Goal: Information Seeking & Learning: Learn about a topic

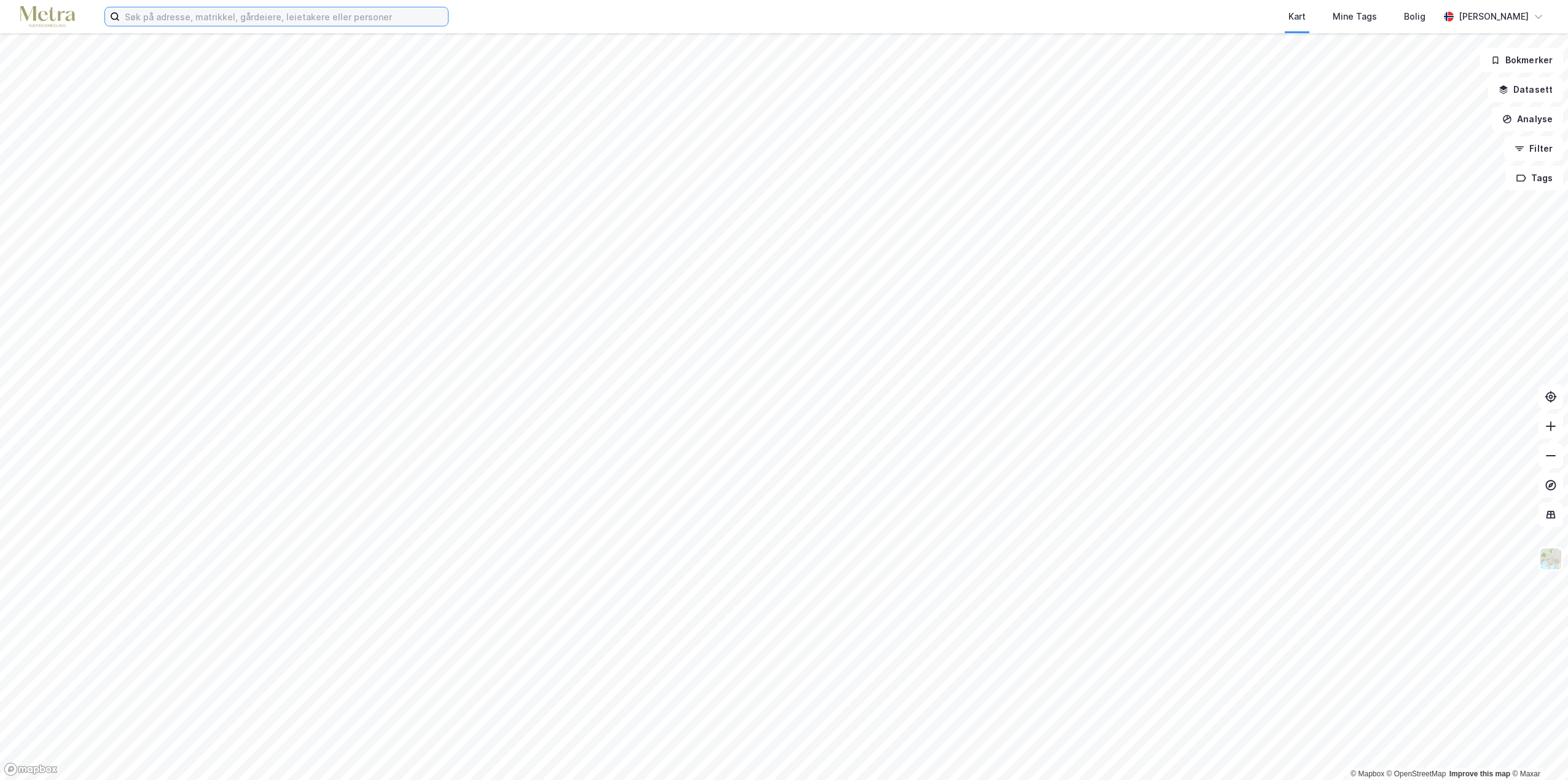
click at [324, 9] on input at bounding box center [284, 16] width 328 height 18
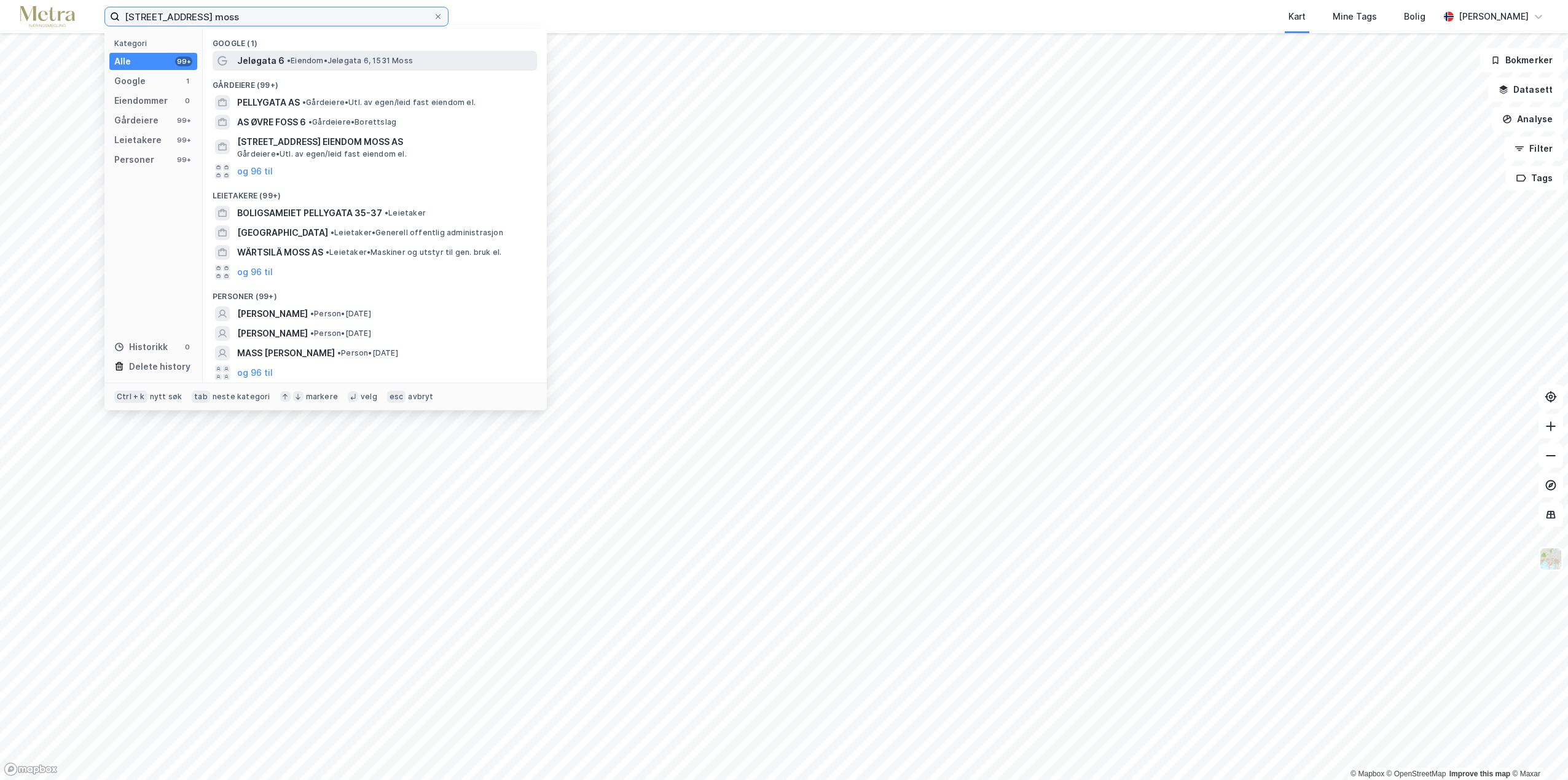
type input "[STREET_ADDRESS] moss"
click at [313, 60] on span "• Eiendom • Jeløgata 6, 1531 Moss" at bounding box center [349, 61] width 126 height 10
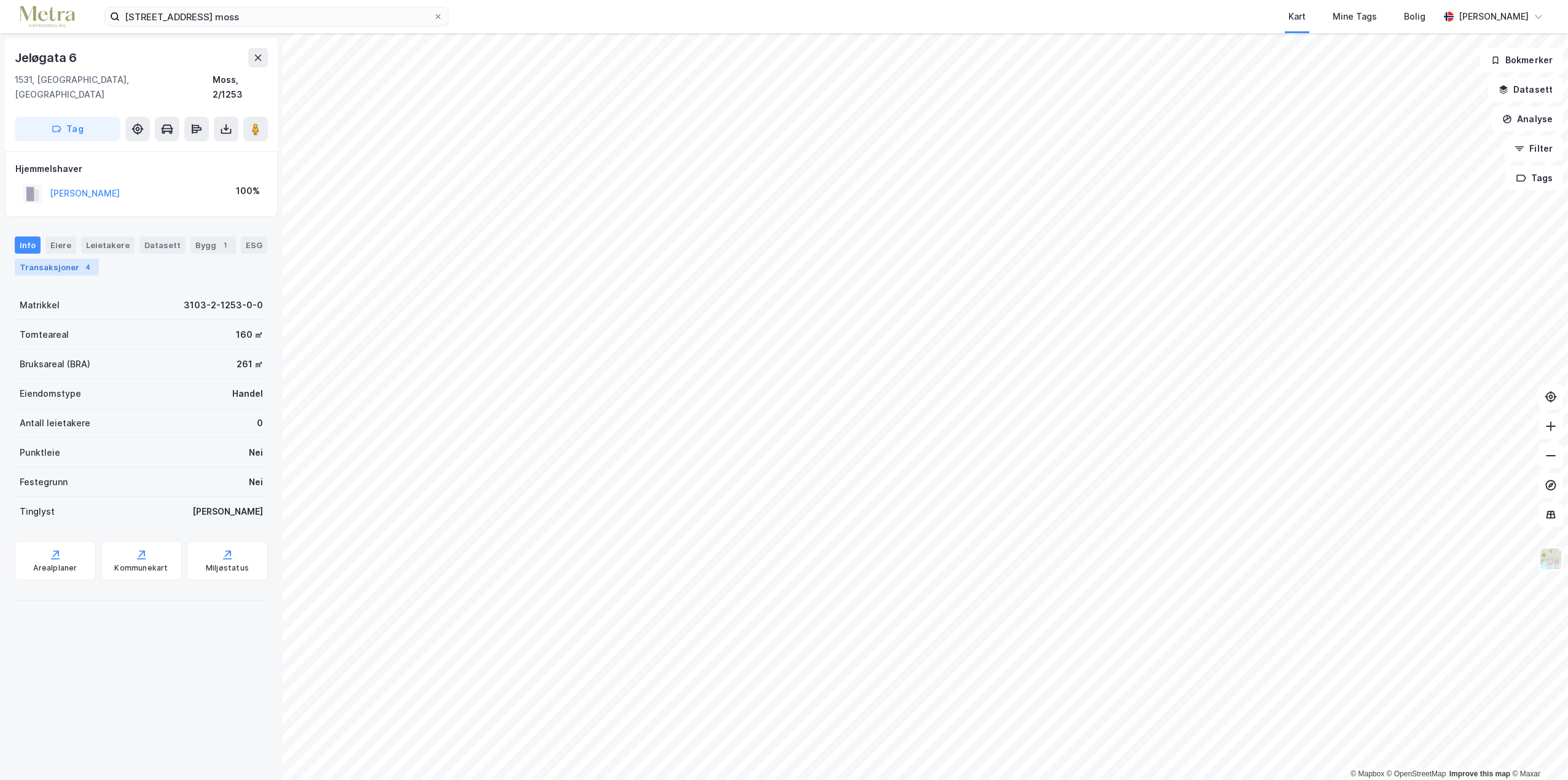
click at [48, 258] on div "Transaksjoner 4" at bounding box center [57, 267] width 85 height 17
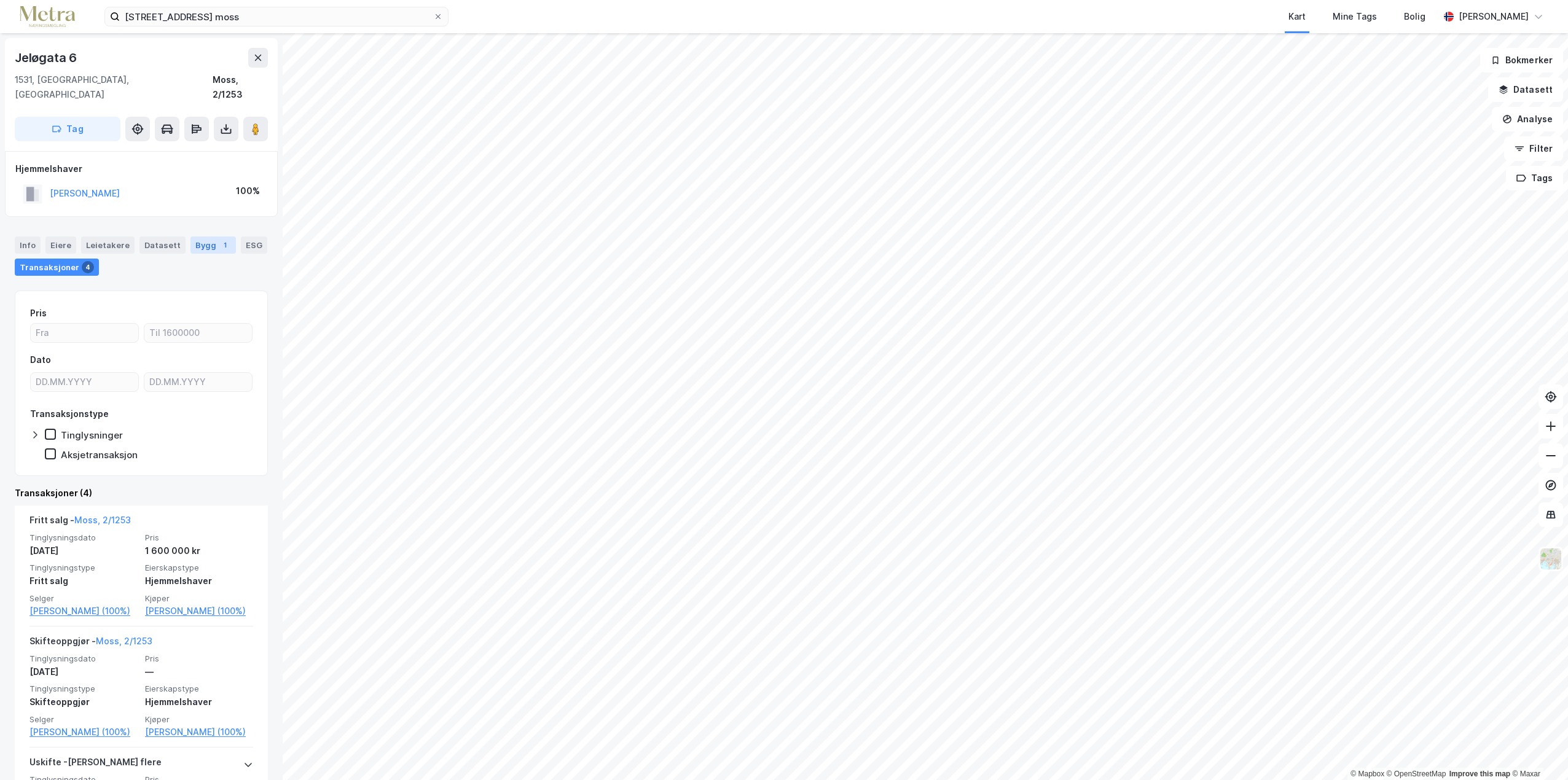
click at [202, 236] on div "Bygg 1" at bounding box center [213, 245] width 45 height 17
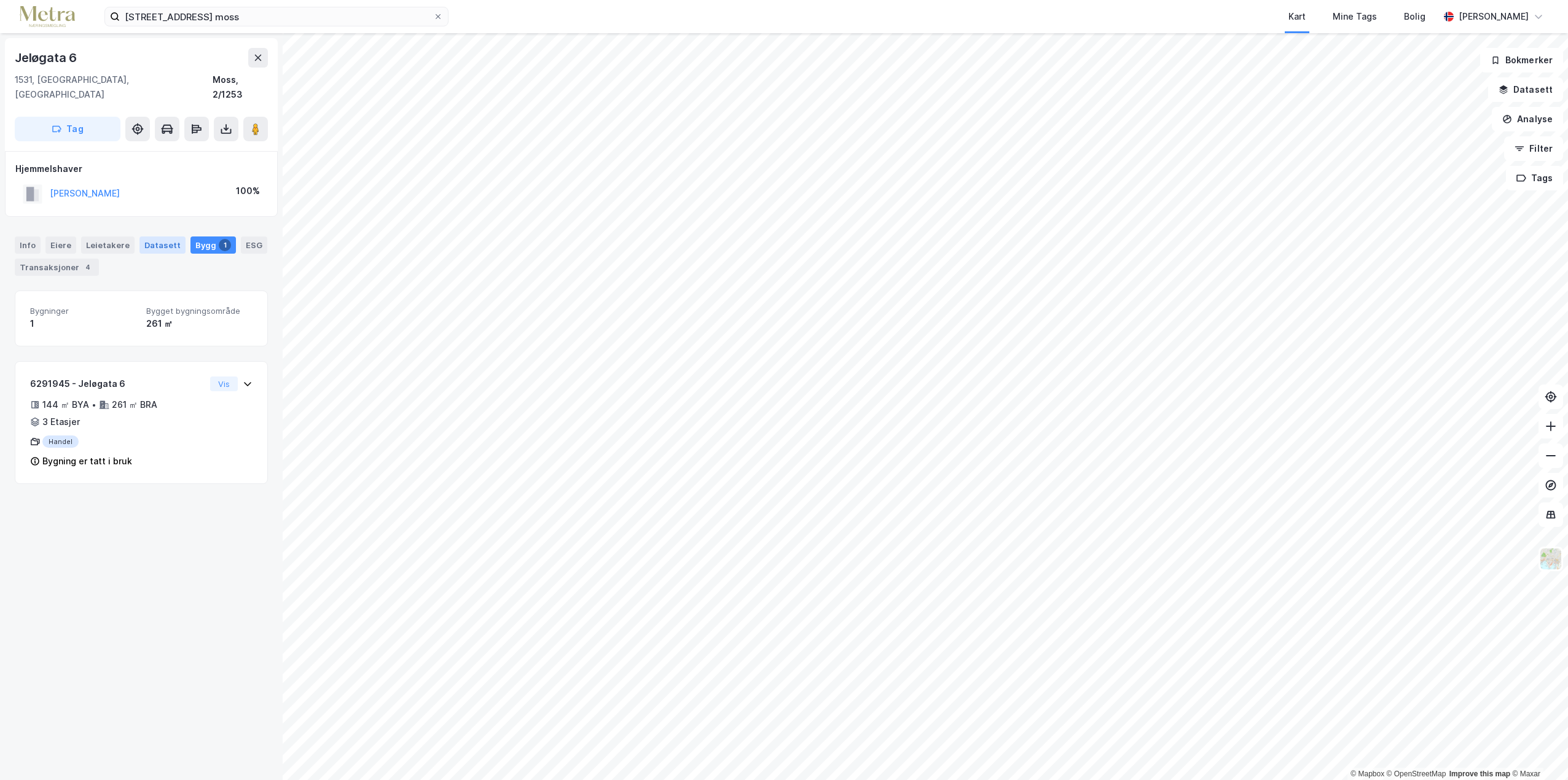
click at [146, 236] on div "Datasett" at bounding box center [162, 245] width 46 height 17
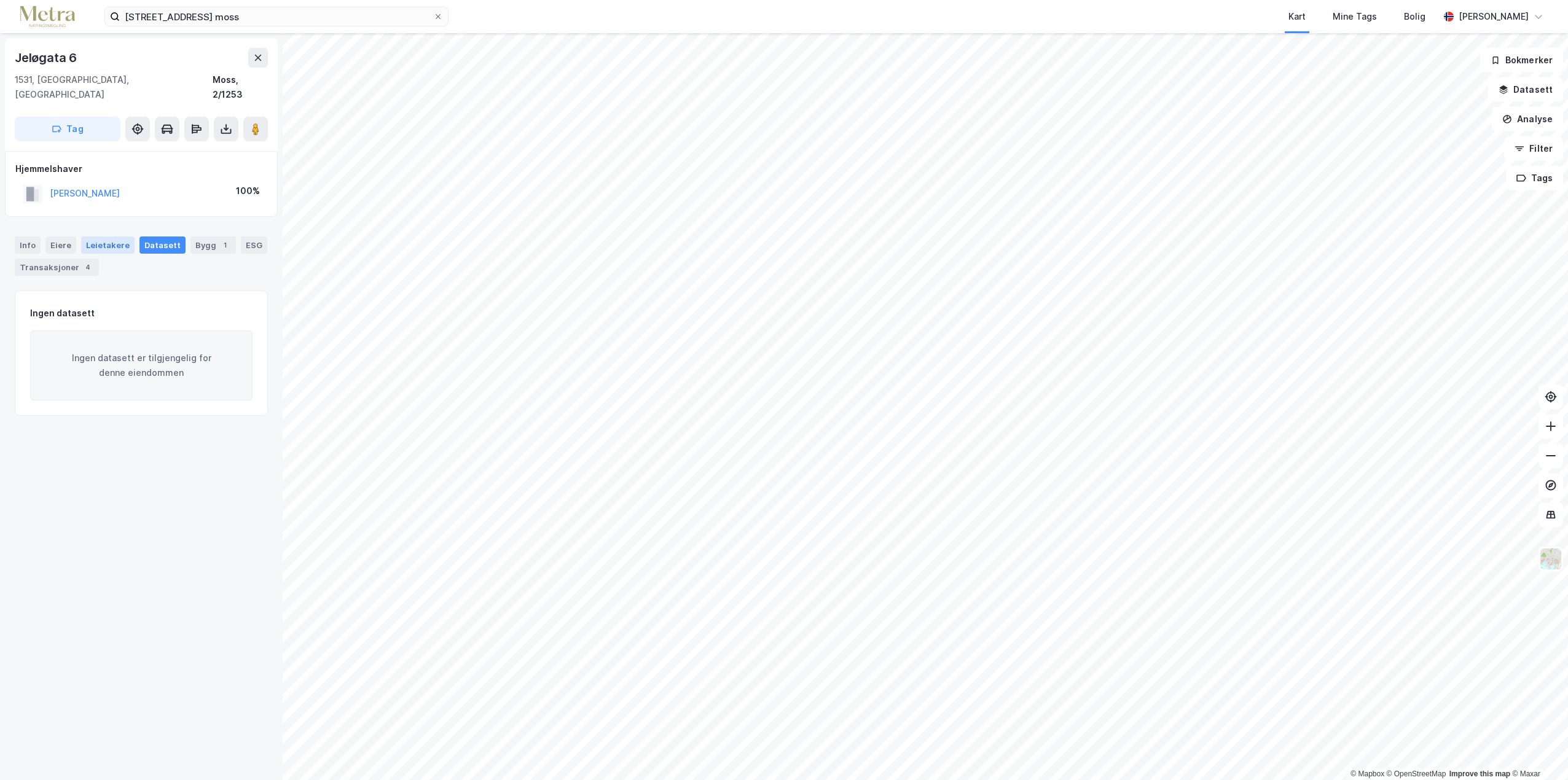
click at [107, 236] on div "Leietakere" at bounding box center [107, 245] width 53 height 17
click at [62, 236] on div "Eiere" at bounding box center [60, 245] width 31 height 17
click at [19, 236] on div "Info" at bounding box center [28, 245] width 26 height 17
